Goal: Task Accomplishment & Management: Manage account settings

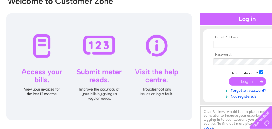
click at [230, 40] on td at bounding box center [247, 45] width 71 height 10
click at [229, 44] on input "text" at bounding box center [245, 44] width 63 height 7
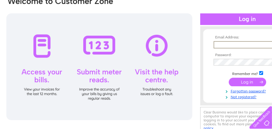
type input "sarahglen23@yahoo.co.uk"
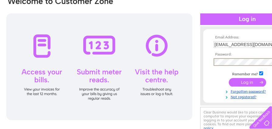
click at [229, 78] on input "submit" at bounding box center [247, 82] width 37 height 9
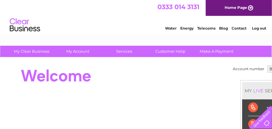
scroll to position [0, 29]
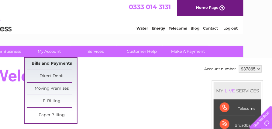
click at [42, 66] on link "Bills and Payments" at bounding box center [52, 63] width 50 height 12
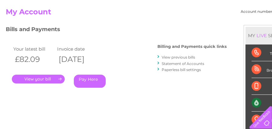
scroll to position [71, 0]
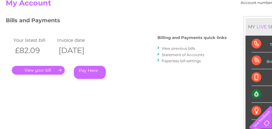
click at [43, 69] on link "." at bounding box center [38, 70] width 53 height 9
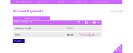
scroll to position [55, 0]
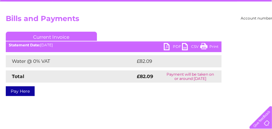
click at [171, 47] on link "PDF" at bounding box center [173, 47] width 18 height 9
click at [168, 47] on link "PDF" at bounding box center [173, 47] width 18 height 9
